Goal: Information Seeking & Learning: Check status

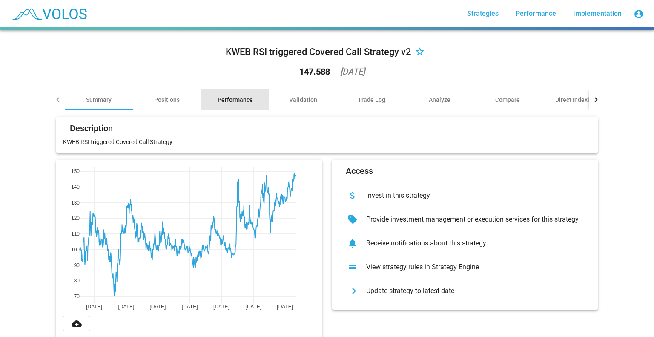
click at [232, 100] on div "Performance" at bounding box center [235, 99] width 35 height 9
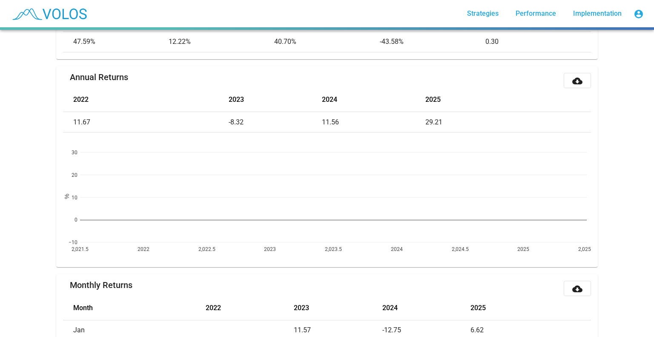
scroll to position [22, 0]
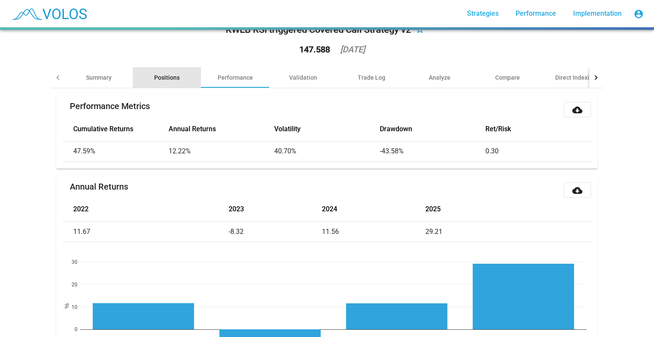
click at [168, 79] on div "Positions" at bounding box center [167, 77] width 26 height 9
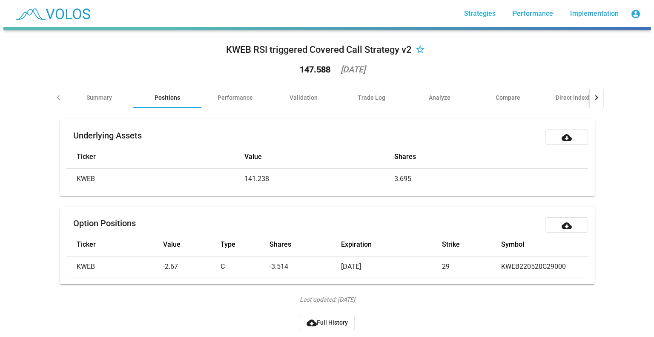
scroll to position [0, 0]
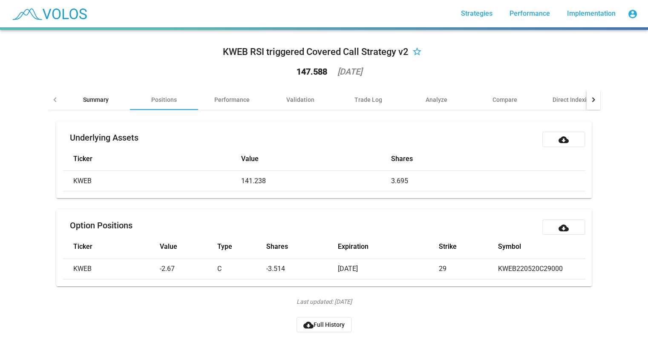
click at [92, 102] on div "Summary" at bounding box center [96, 99] width 26 height 9
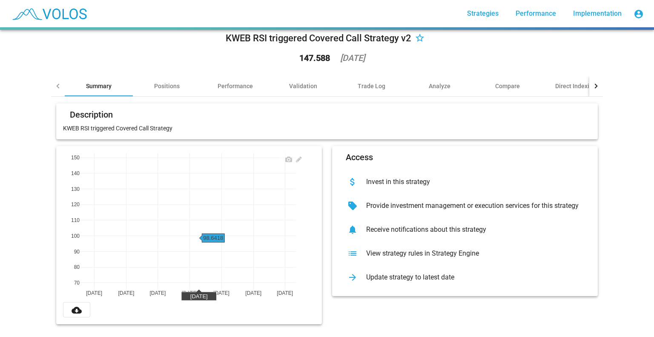
scroll to position [20, 0]
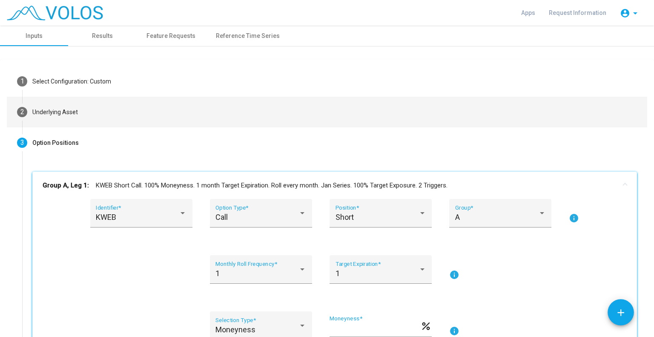
scroll to position [112, 0]
